Goal: Task Accomplishment & Management: Manage account settings

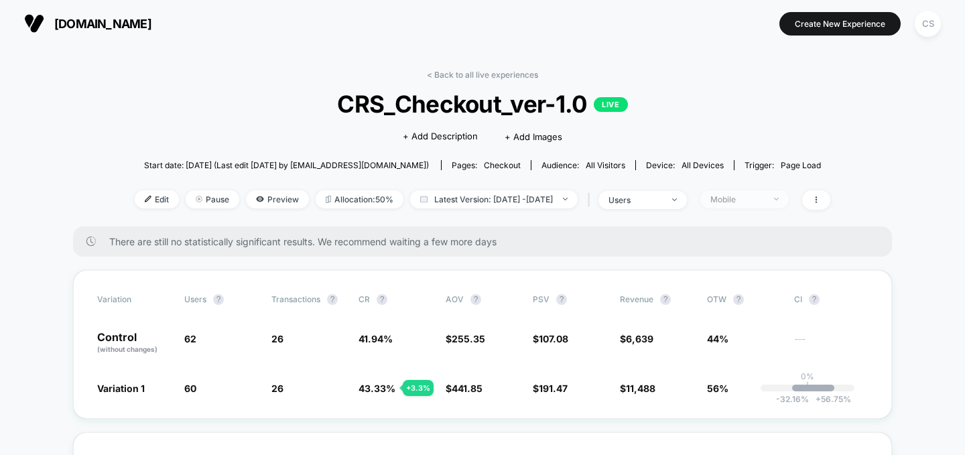
click at [643, 199] on div "Mobile" at bounding box center [738, 199] width 54 height 10
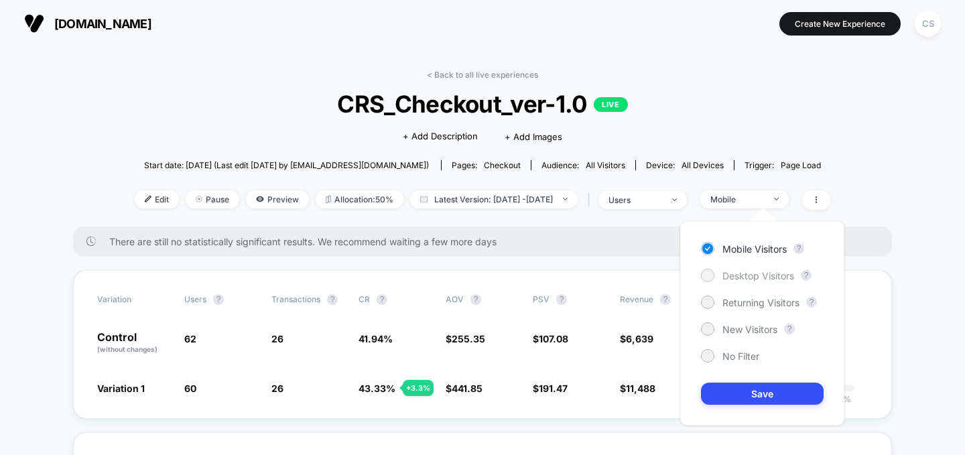
click at [643, 273] on span "Desktop Visitors" at bounding box center [759, 275] width 72 height 11
click at [643, 398] on button "Save" at bounding box center [762, 394] width 123 height 22
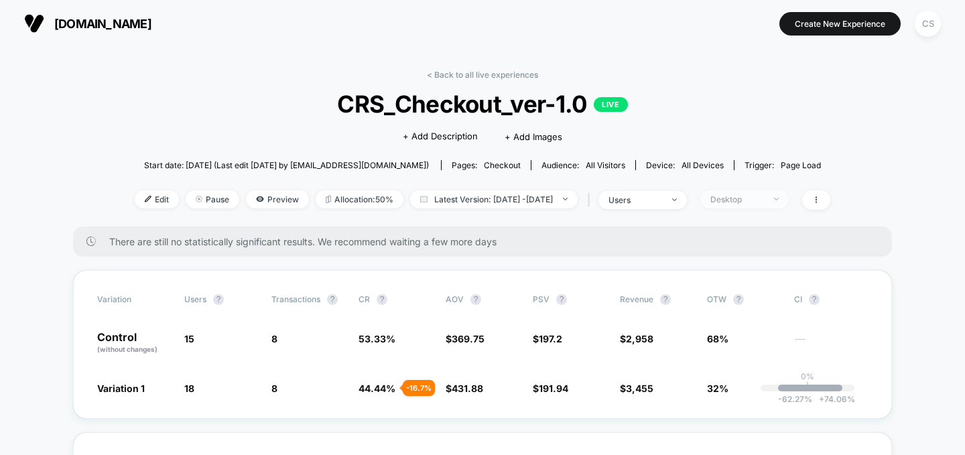
click at [643, 199] on div "Desktop" at bounding box center [738, 199] width 54 height 10
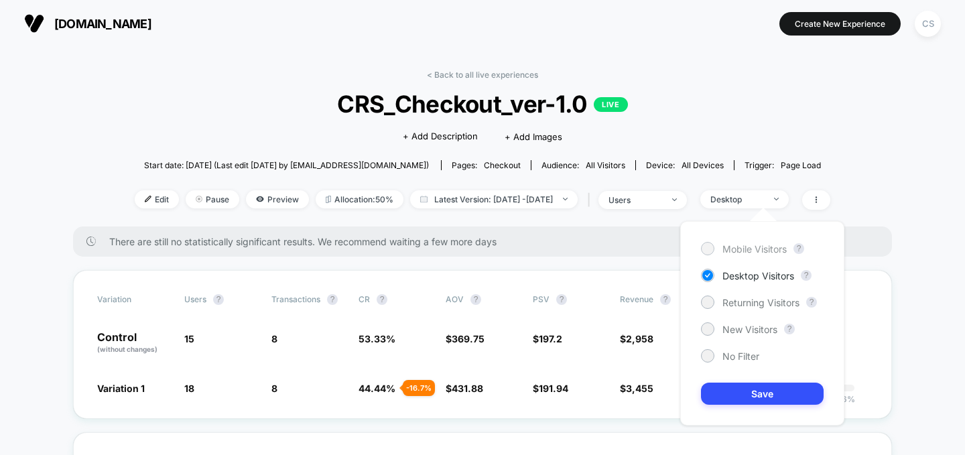
click at [643, 249] on span "Mobile Visitors" at bounding box center [755, 248] width 64 height 11
click at [643, 392] on button "Save" at bounding box center [762, 394] width 123 height 22
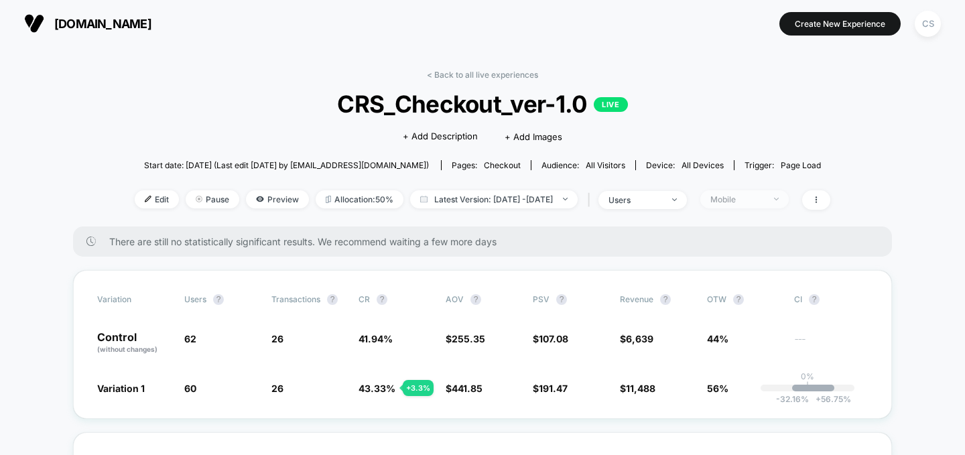
click at [643, 207] on span "Mobile" at bounding box center [744, 199] width 88 height 18
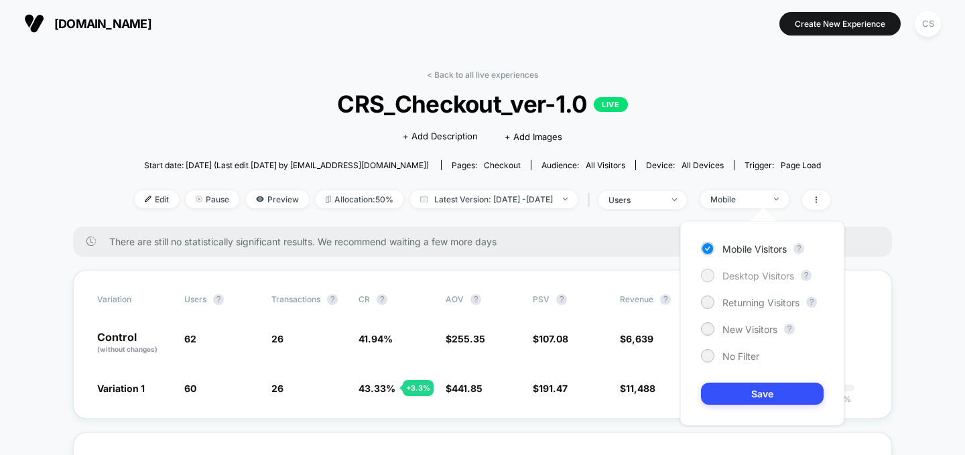
click at [643, 274] on span "Desktop Visitors" at bounding box center [759, 275] width 72 height 11
click at [643, 394] on button "Save" at bounding box center [762, 394] width 123 height 22
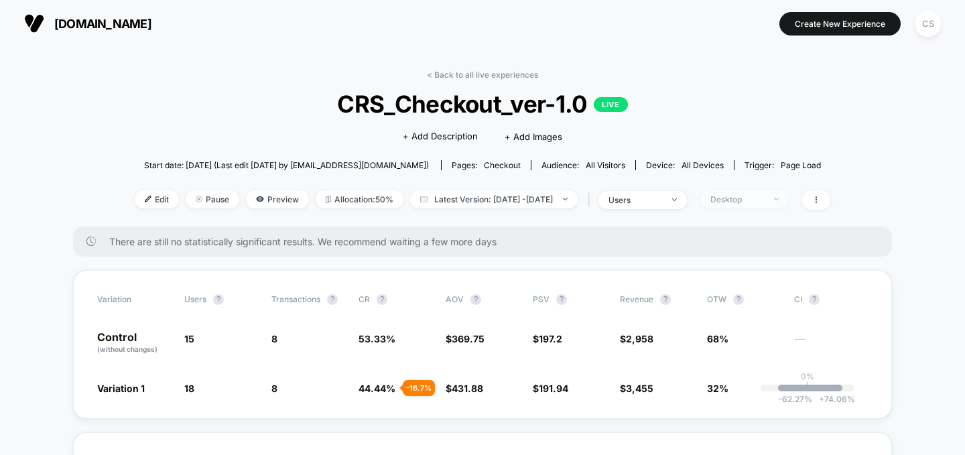
click at [643, 194] on div "Desktop" at bounding box center [738, 199] width 54 height 10
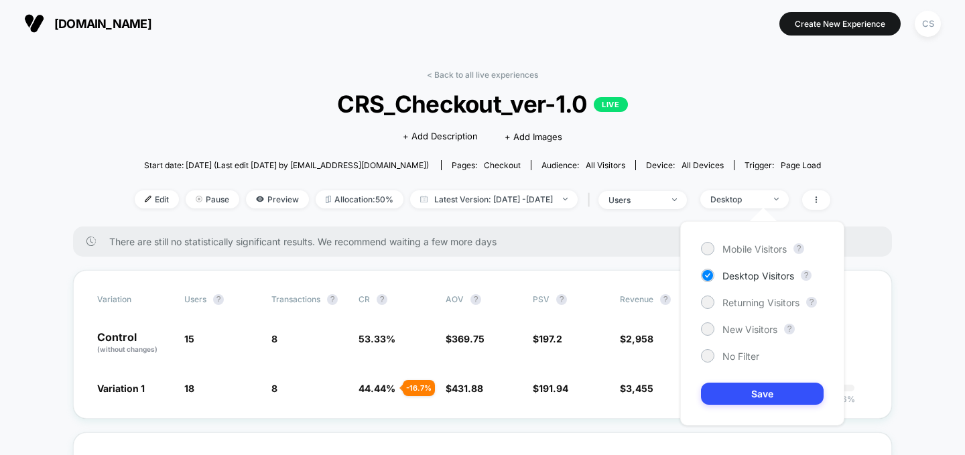
click at [643, 241] on div "Mobile Visitors ? Desktop Visitors ? Returning Visitors ? New Visitors ? No Fil…" at bounding box center [762, 323] width 164 height 204
click at [643, 247] on span "Mobile Visitors" at bounding box center [755, 248] width 64 height 11
click at [643, 397] on button "Save" at bounding box center [762, 394] width 123 height 22
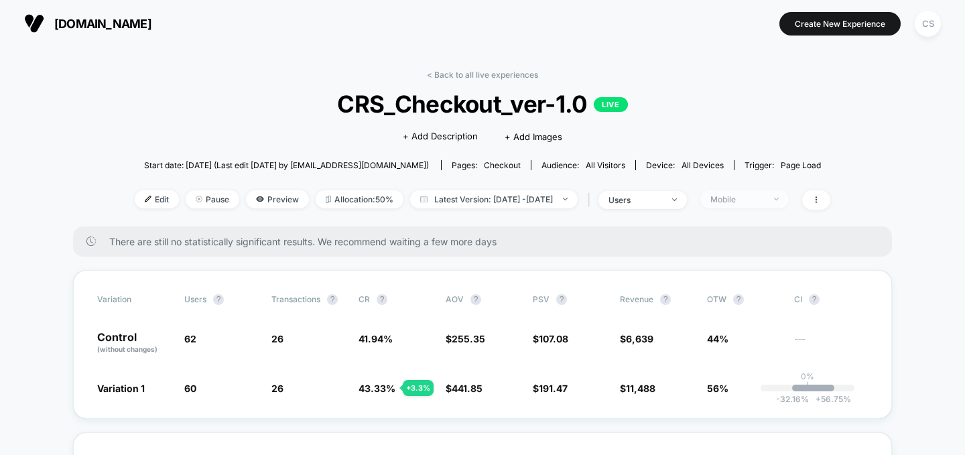
click at [643, 200] on span "Mobile" at bounding box center [744, 199] width 88 height 18
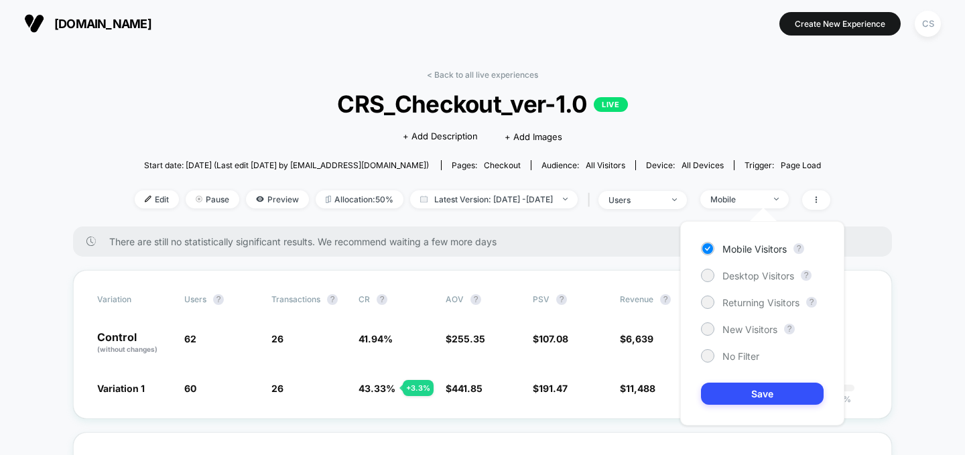
click at [643, 263] on div "Mobile Visitors ? Desktop Visitors ? Returning Visitors ? New Visitors ? No Fil…" at bounding box center [762, 323] width 164 height 204
click at [643, 271] on span "Desktop Visitors" at bounding box center [759, 275] width 72 height 11
click at [643, 405] on div "Mobile Visitors ? Desktop Visitors ? Returning Visitors ? New Visitors ? No Fil…" at bounding box center [762, 323] width 164 height 204
click at [643, 399] on button "Save" at bounding box center [762, 394] width 123 height 22
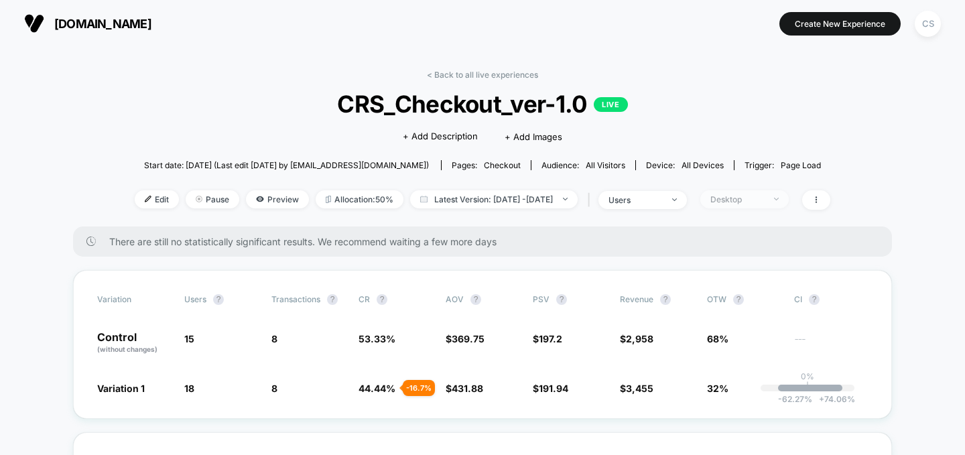
click at [643, 204] on span "Desktop" at bounding box center [744, 199] width 88 height 18
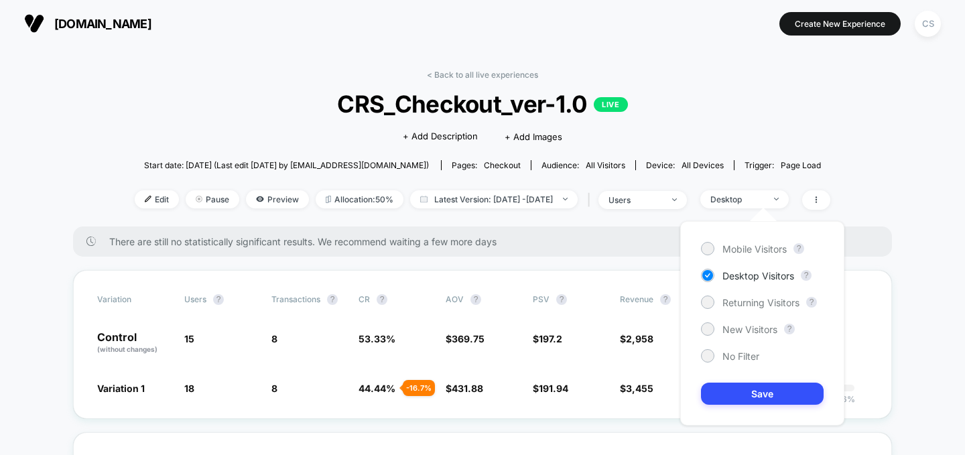
click at [643, 237] on div "Mobile Visitors ? Desktop Visitors ? Returning Visitors ? New Visitors ? No Fil…" at bounding box center [762, 323] width 164 height 204
click at [643, 247] on span "Mobile Visitors" at bounding box center [755, 248] width 64 height 11
click at [643, 392] on button "Save" at bounding box center [762, 394] width 123 height 22
